Goal: Task Accomplishment & Management: Manage account settings

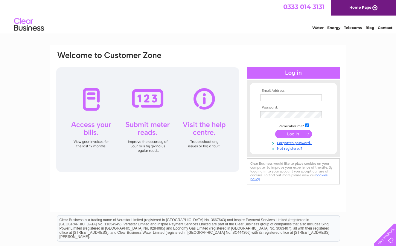
type input "[EMAIL_ADDRESS][DOMAIN_NAME]"
click at [294, 136] on input "submit" at bounding box center [294, 135] width 37 height 8
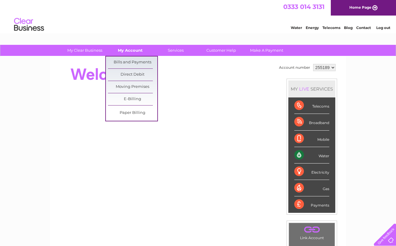
click at [132, 49] on link "My Account" at bounding box center [130, 50] width 49 height 11
click at [133, 63] on link "Bills and Payments" at bounding box center [132, 63] width 49 height 12
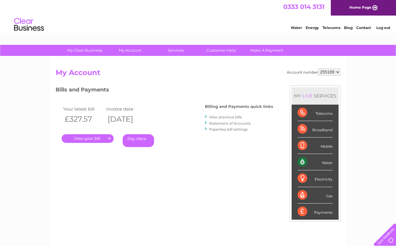
click at [91, 138] on link "." at bounding box center [88, 138] width 52 height 9
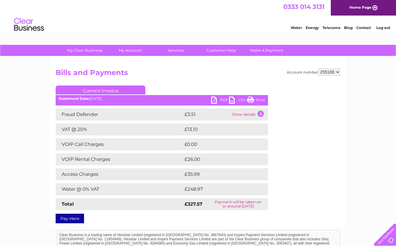
click at [214, 99] on link "PDF" at bounding box center [220, 101] width 18 height 9
